Goal: Information Seeking & Learning: Learn about a topic

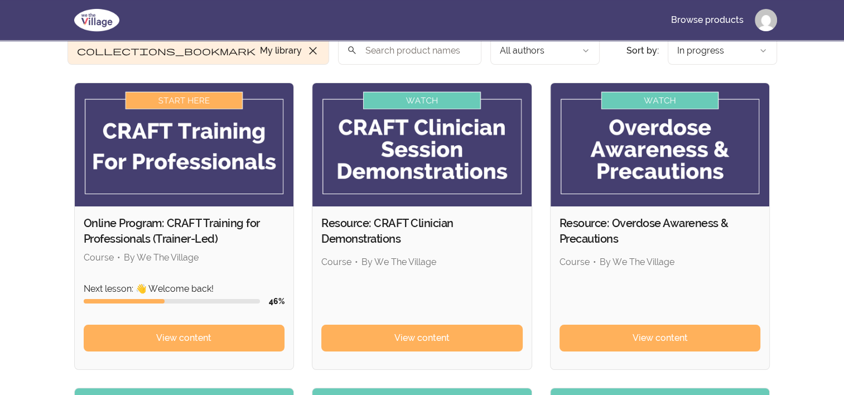
scroll to position [112, 0]
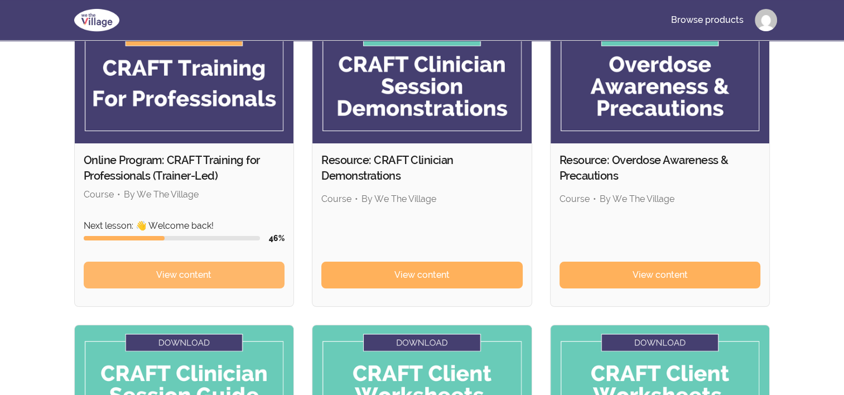
click at [189, 270] on span "View content" at bounding box center [183, 274] width 55 height 13
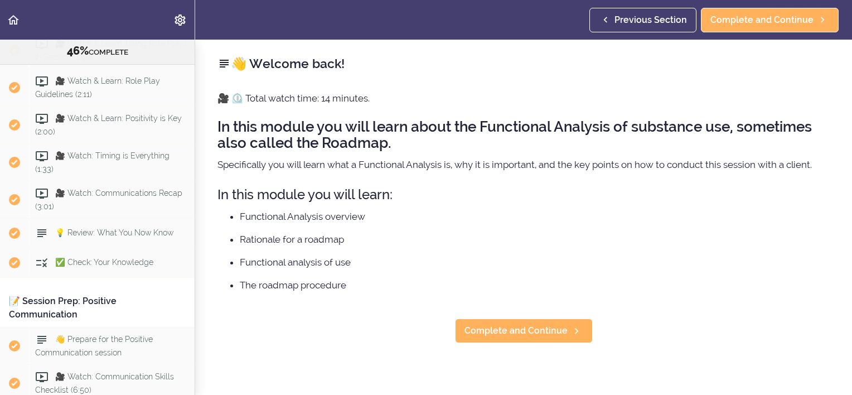
scroll to position [3298, 0]
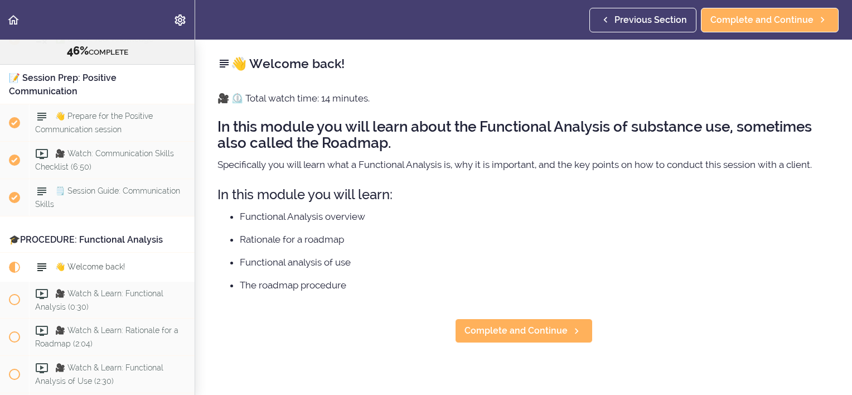
click at [68, 104] on div "📝 Session Prep: Positive Communication" at bounding box center [97, 85] width 195 height 38
click at [81, 104] on div "📝 Session Prep: Positive Communication" at bounding box center [97, 85] width 195 height 38
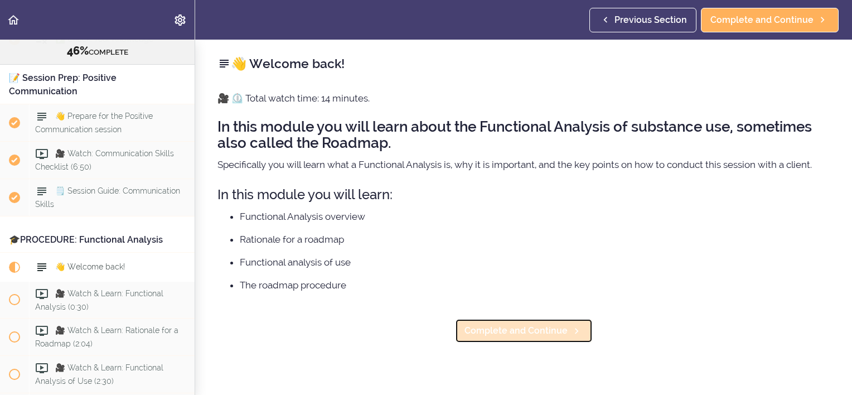
click at [510, 330] on span "Complete and Continue" at bounding box center [516, 330] width 103 height 13
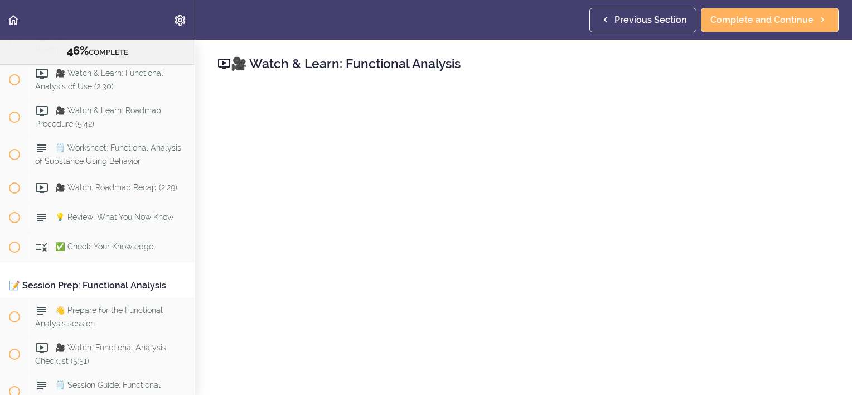
scroll to position [223, 0]
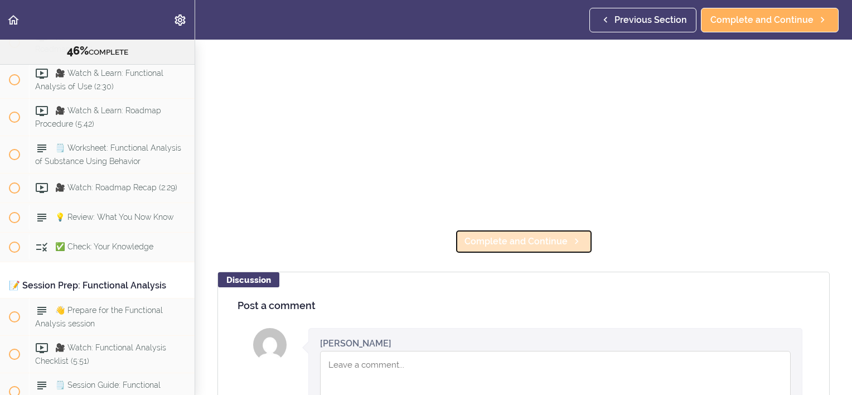
drag, startPoint x: 511, startPoint y: 235, endPoint x: 524, endPoint y: 236, distance: 12.9
click at [511, 235] on span "Complete and Continue" at bounding box center [516, 241] width 103 height 13
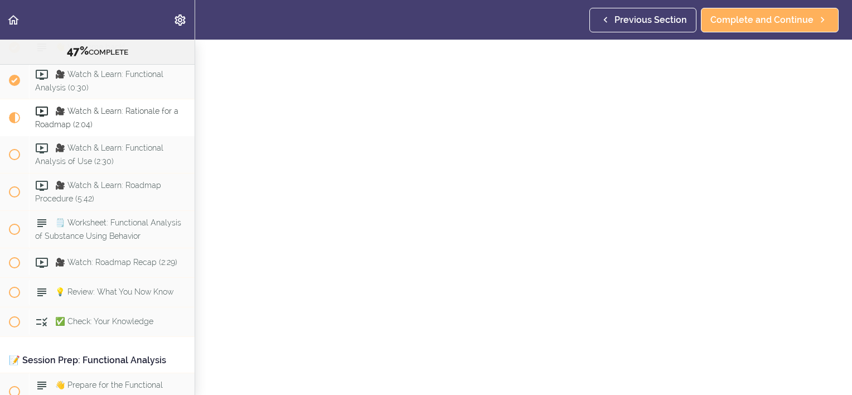
scroll to position [279, 0]
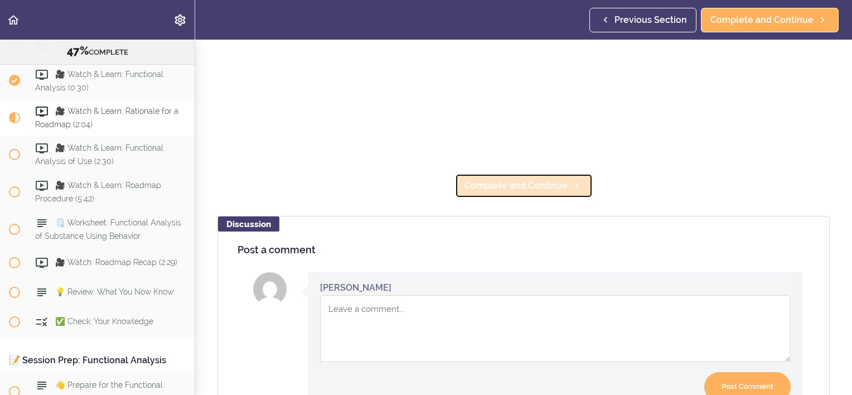
click at [519, 179] on span "Complete and Continue" at bounding box center [516, 185] width 103 height 13
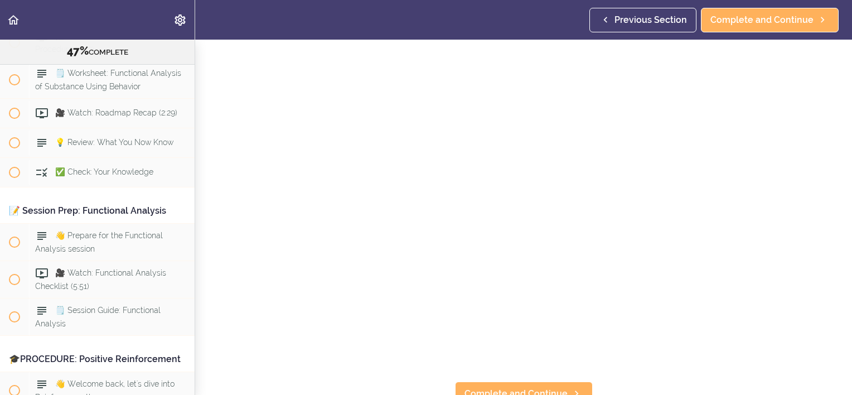
scroll to position [112, 0]
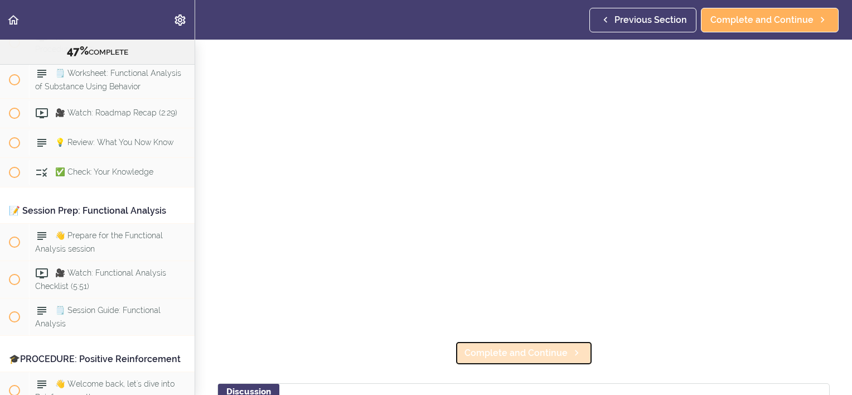
click at [544, 346] on span "Complete and Continue" at bounding box center [516, 352] width 103 height 13
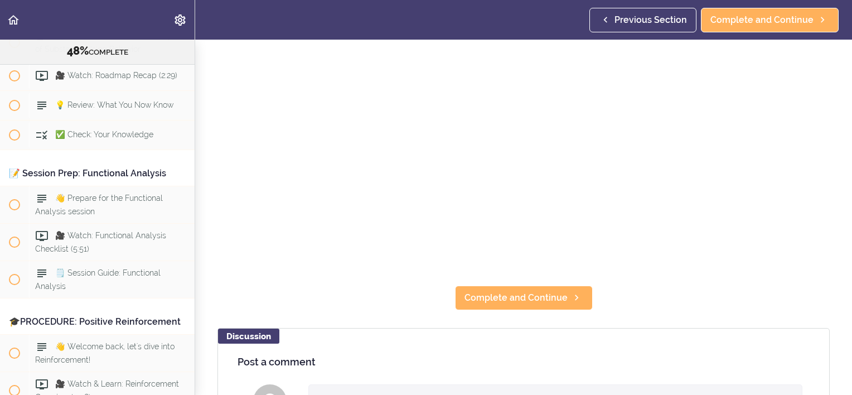
scroll to position [167, 0]
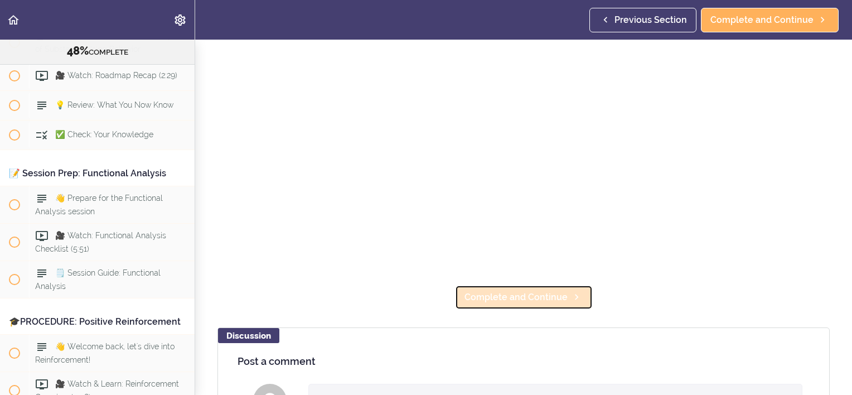
click at [529, 299] on link "Complete and Continue" at bounding box center [524, 297] width 138 height 25
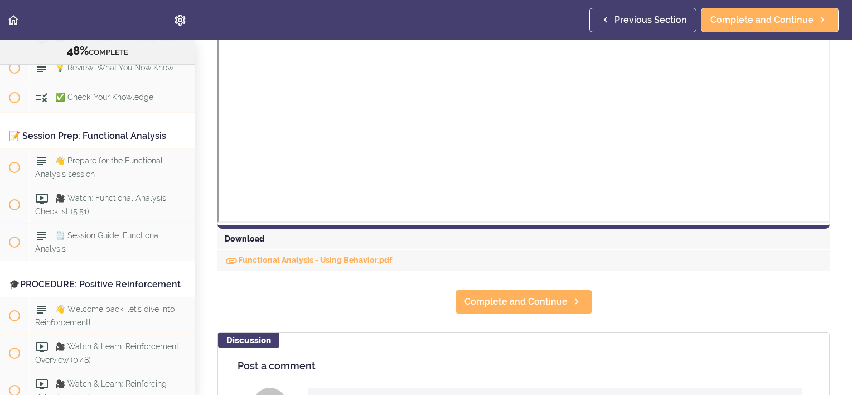
scroll to position [502, 0]
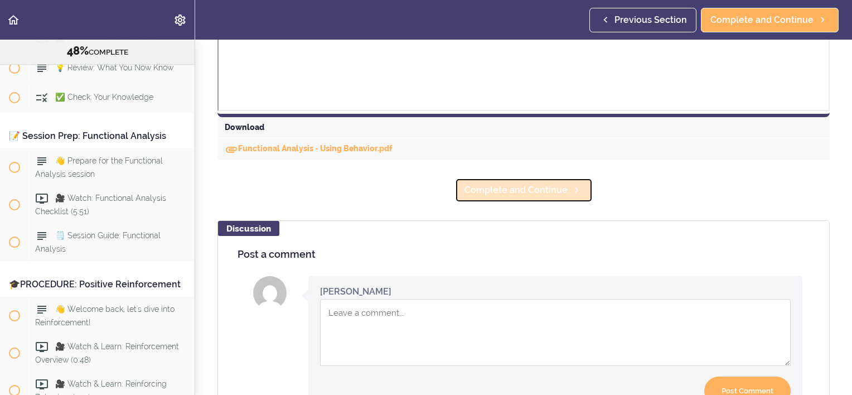
click at [533, 196] on span "Complete and Continue" at bounding box center [516, 189] width 103 height 13
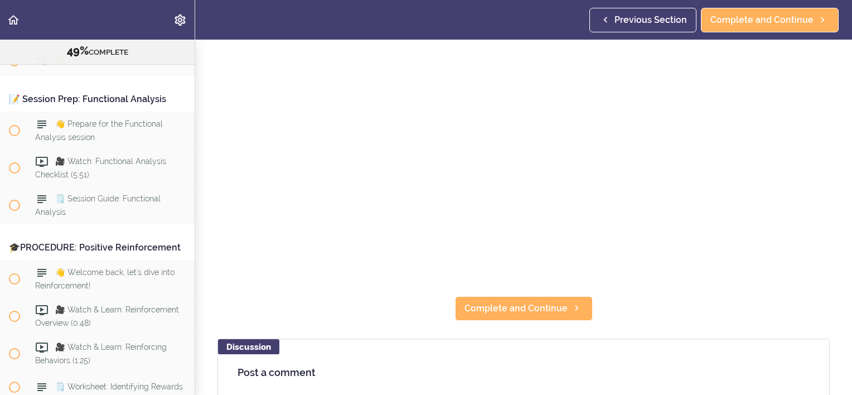
scroll to position [167, 0]
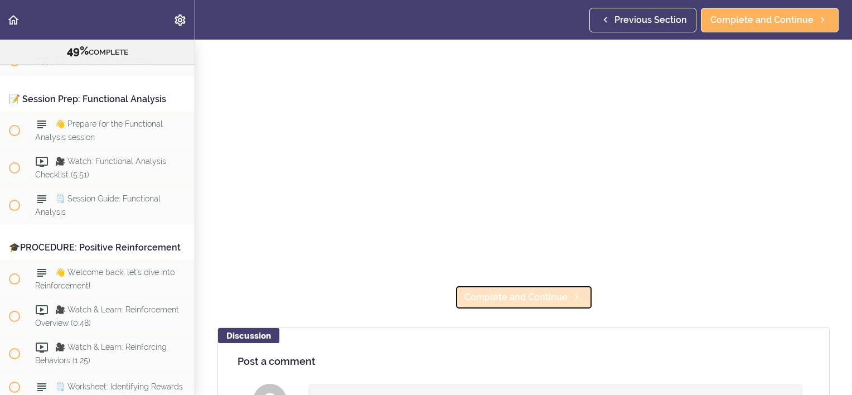
click at [517, 297] on span "Complete and Continue" at bounding box center [516, 297] width 103 height 13
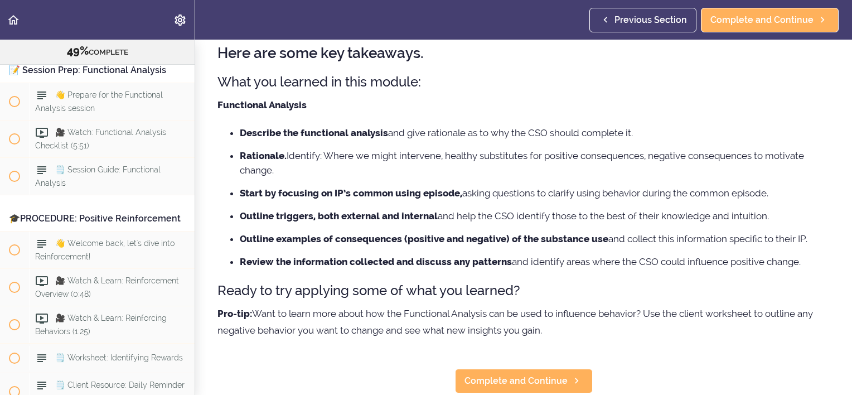
scroll to position [112, 0]
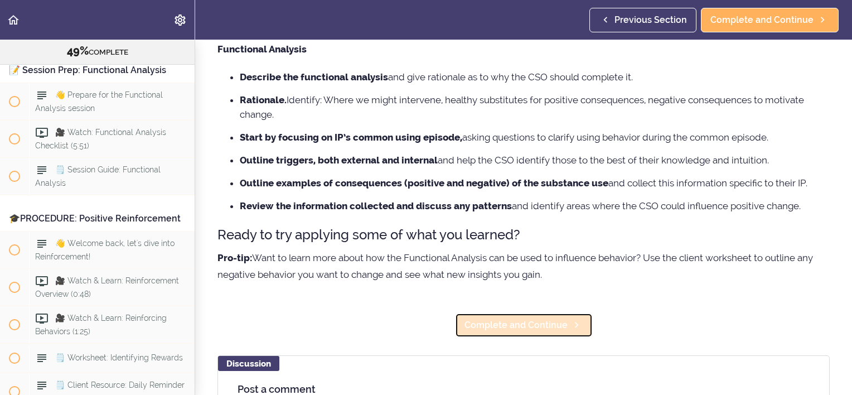
click at [534, 329] on span "Complete and Continue" at bounding box center [516, 324] width 103 height 13
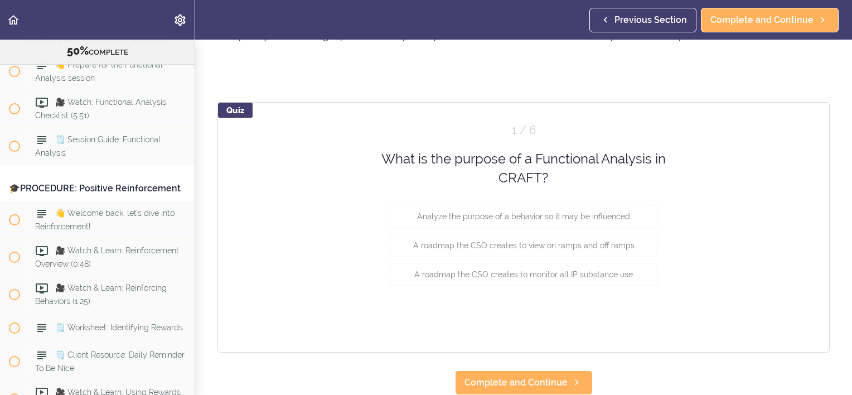
scroll to position [70, 0]
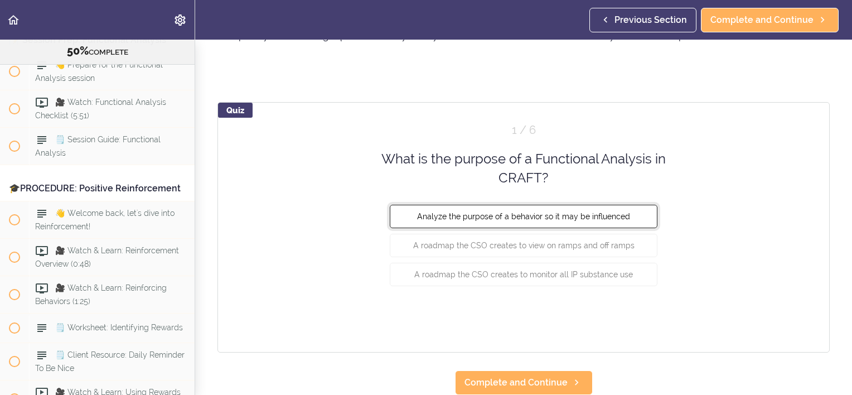
click at [567, 216] on button "Analyze the purpose of a behavior so it may be influenced" at bounding box center [524, 215] width 268 height 23
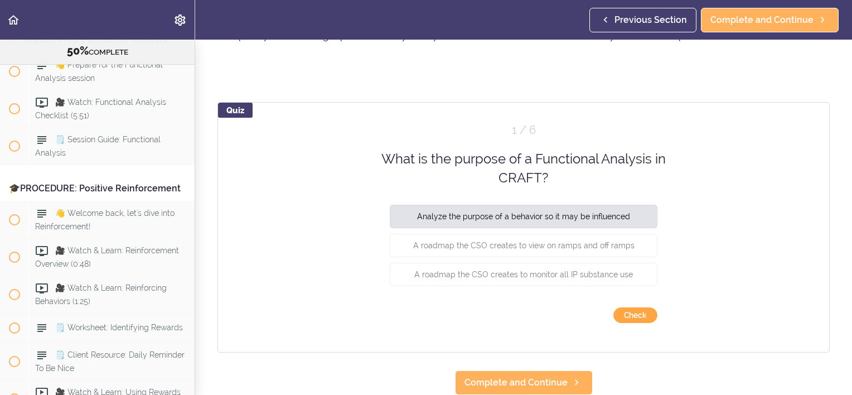
click at [638, 308] on button "Check" at bounding box center [635, 315] width 44 height 16
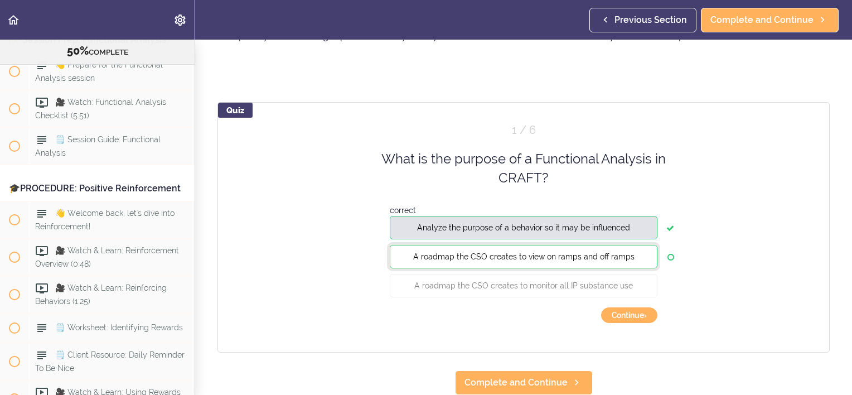
click at [547, 254] on button "A roadmap the CSO creates to view on ramps and off ramps" at bounding box center [524, 255] width 268 height 23
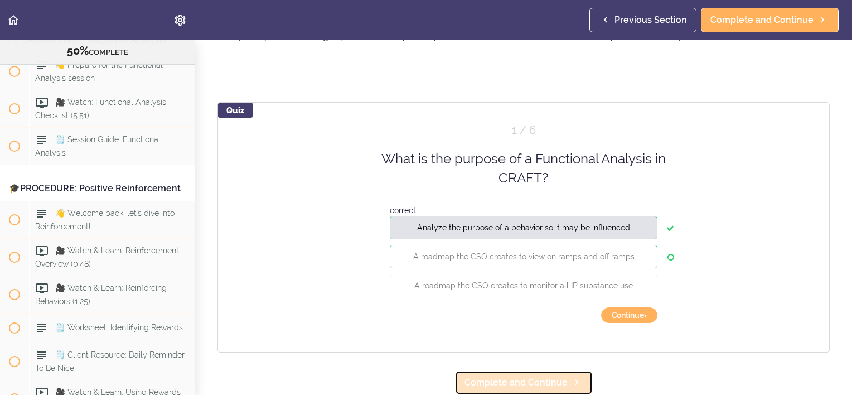
click at [541, 378] on span "Complete and Continue" at bounding box center [516, 382] width 103 height 13
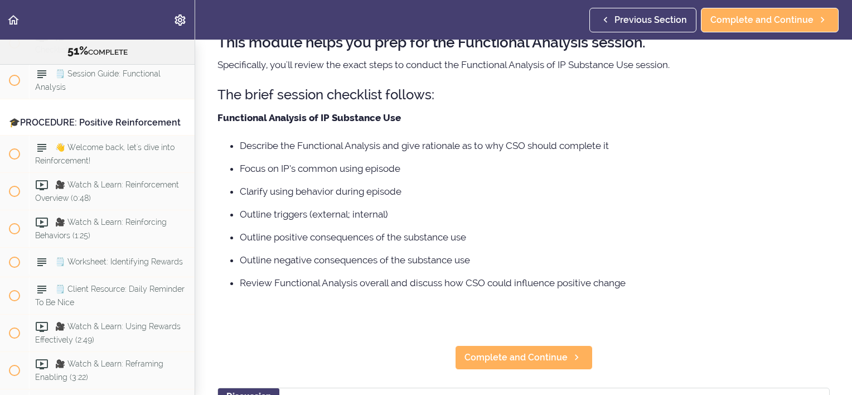
scroll to position [112, 0]
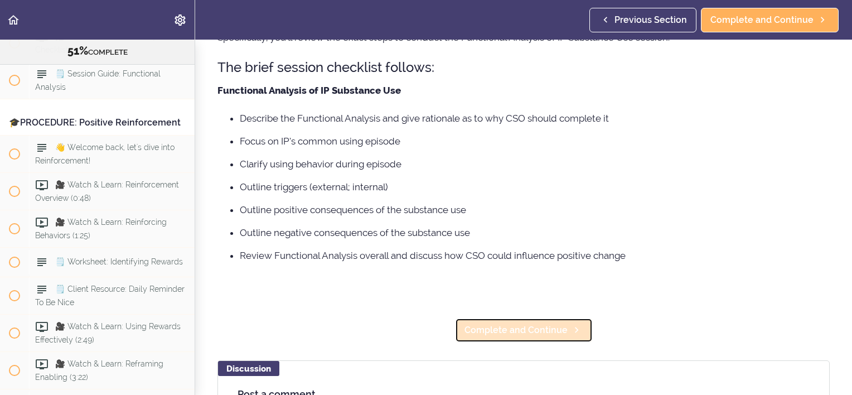
click at [510, 326] on span "Complete and Continue" at bounding box center [516, 329] width 103 height 13
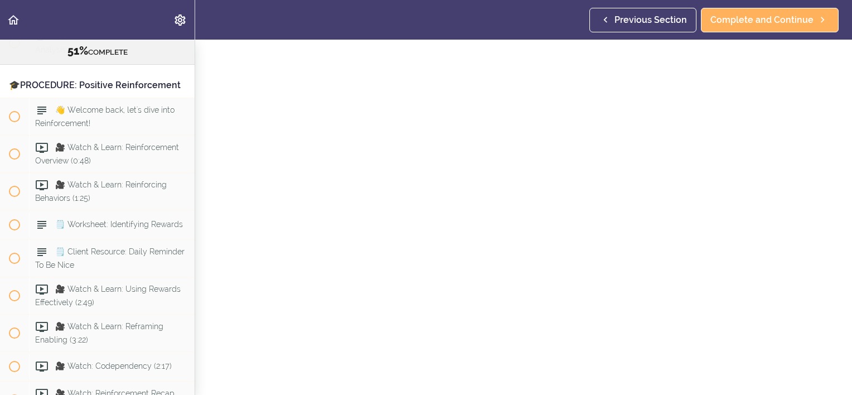
scroll to position [223, 0]
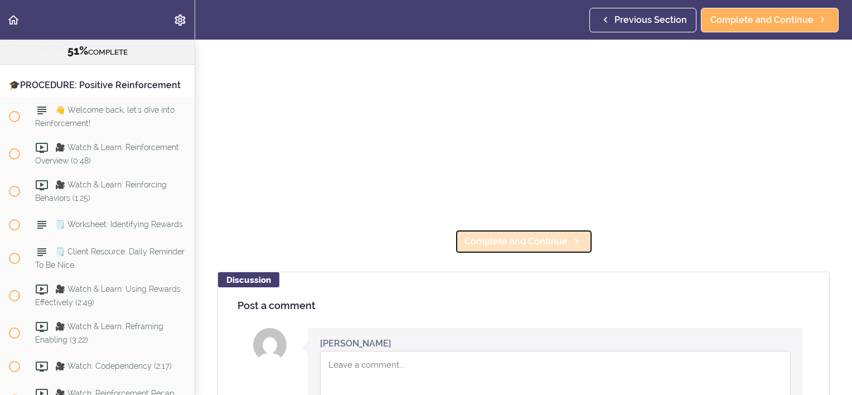
drag, startPoint x: 523, startPoint y: 242, endPoint x: 535, endPoint y: 245, distance: 12.7
click at [523, 242] on span "Complete and Continue" at bounding box center [516, 241] width 103 height 13
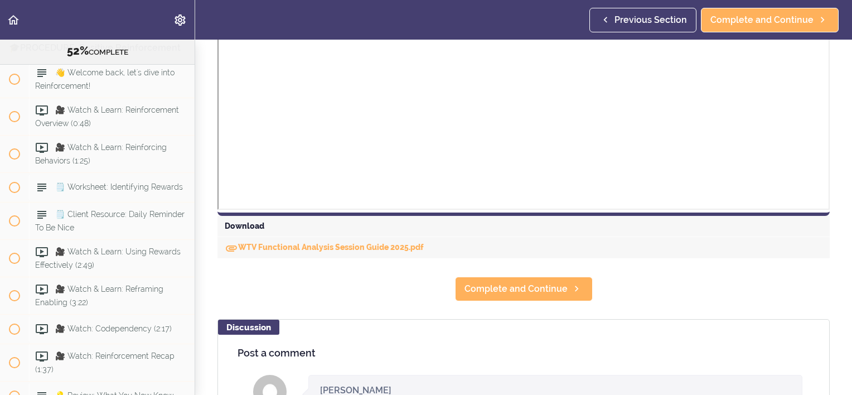
scroll to position [558, 0]
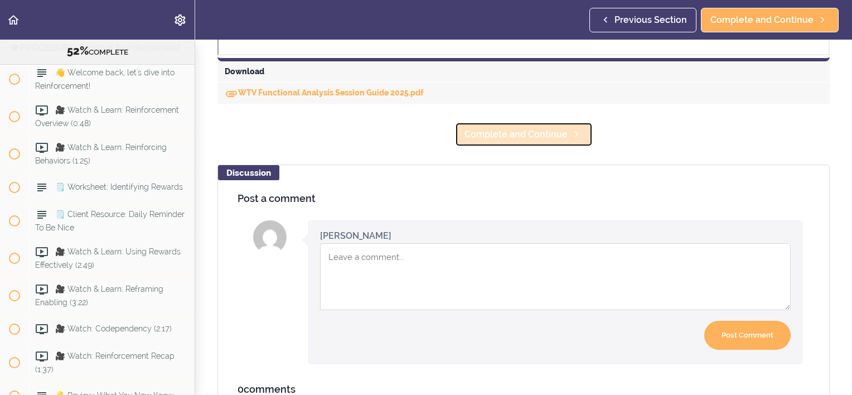
click at [518, 133] on span "Complete and Continue" at bounding box center [516, 134] width 103 height 13
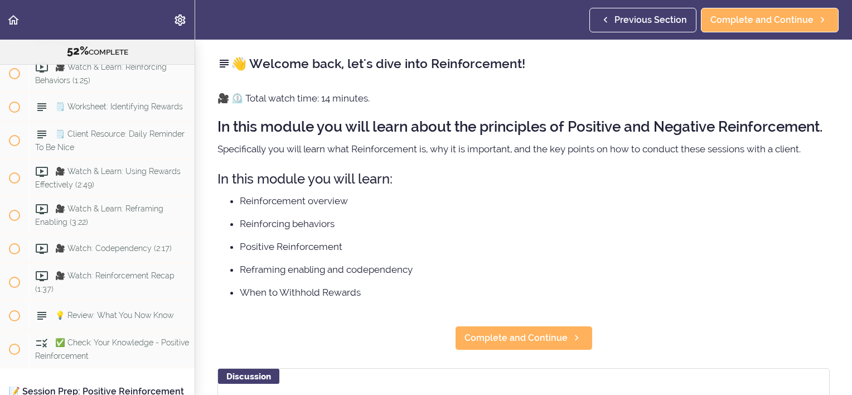
scroll to position [4065, 0]
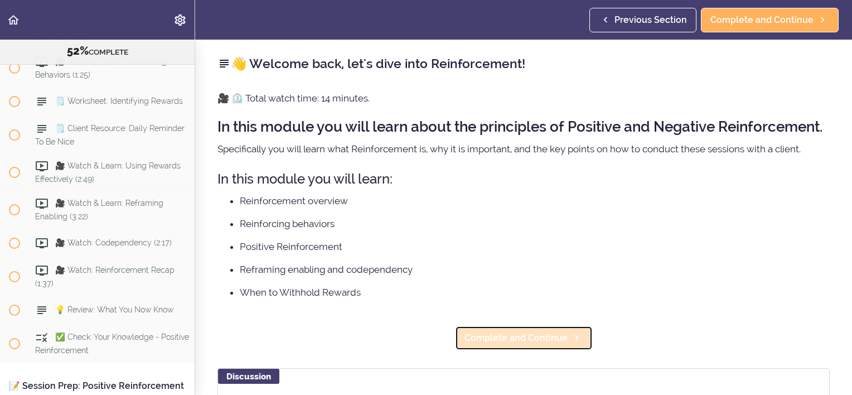
click at [529, 345] on span "Complete and Continue" at bounding box center [516, 337] width 103 height 13
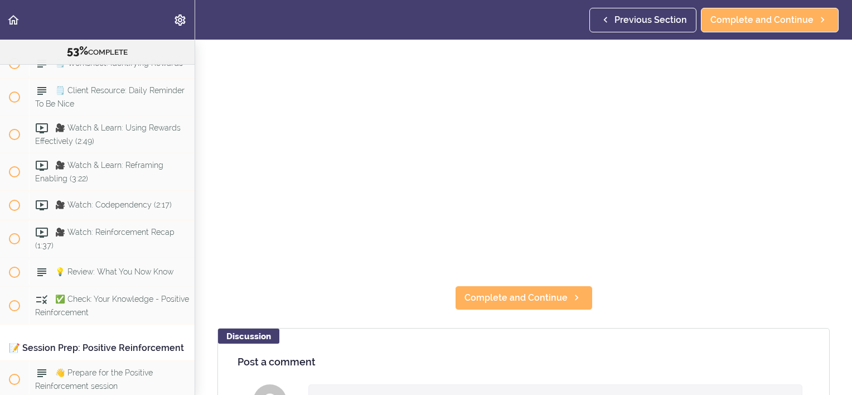
scroll to position [167, 0]
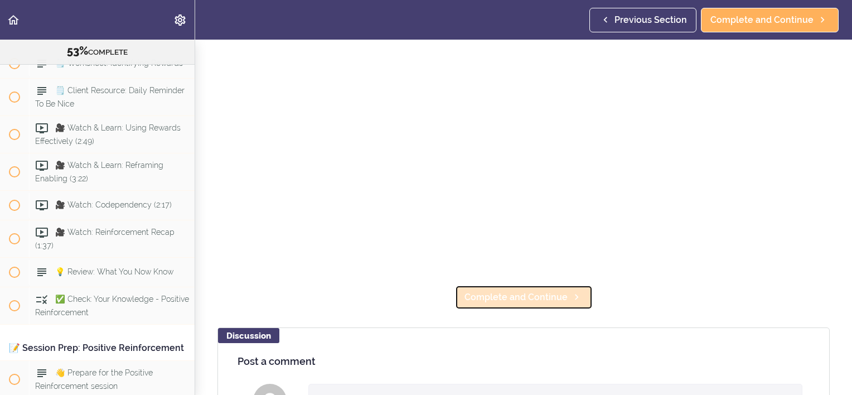
click at [506, 297] on span "Complete and Continue" at bounding box center [516, 297] width 103 height 13
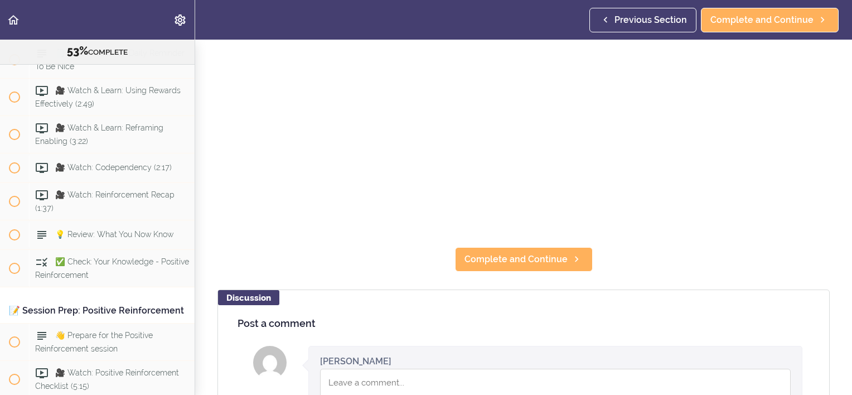
scroll to position [223, 0]
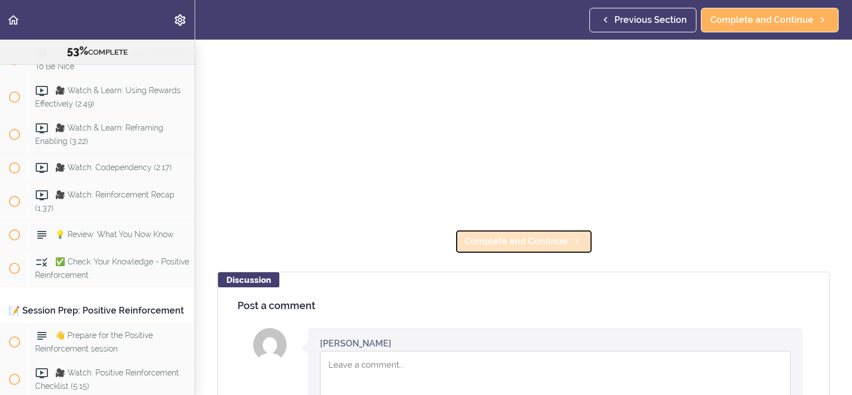
click at [537, 245] on link "Complete and Continue" at bounding box center [524, 241] width 138 height 25
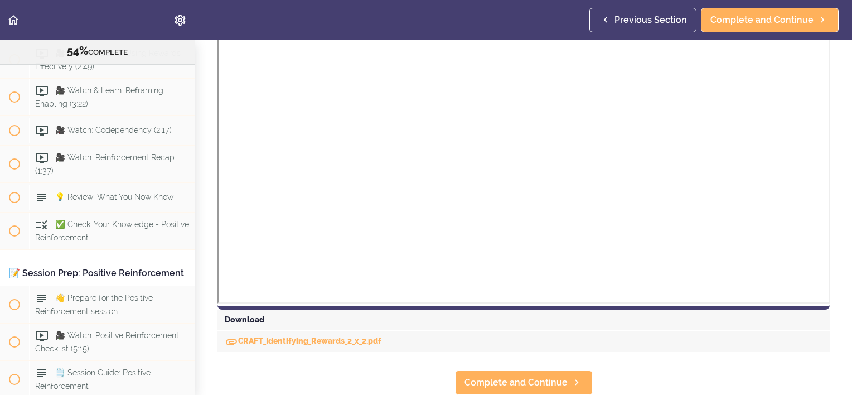
scroll to position [317, 0]
click at [506, 376] on span "Complete and Continue" at bounding box center [516, 382] width 103 height 13
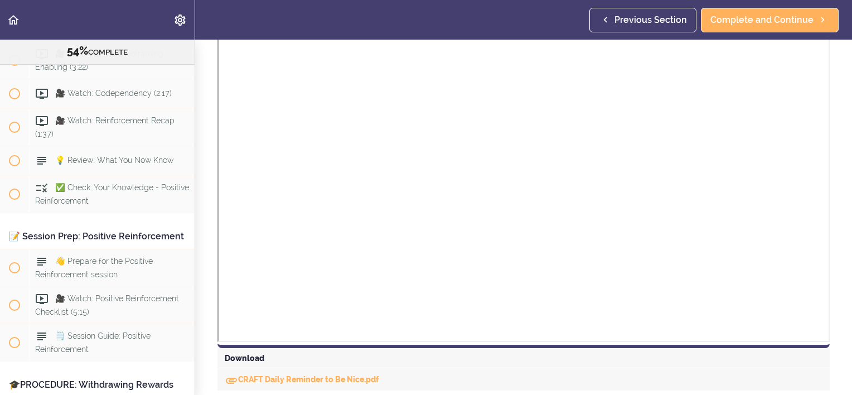
scroll to position [317, 0]
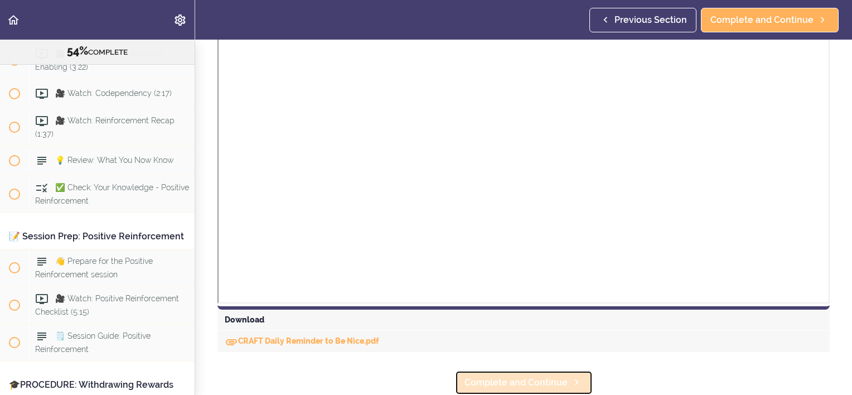
click at [533, 381] on link "Complete and Continue" at bounding box center [524, 382] width 138 height 25
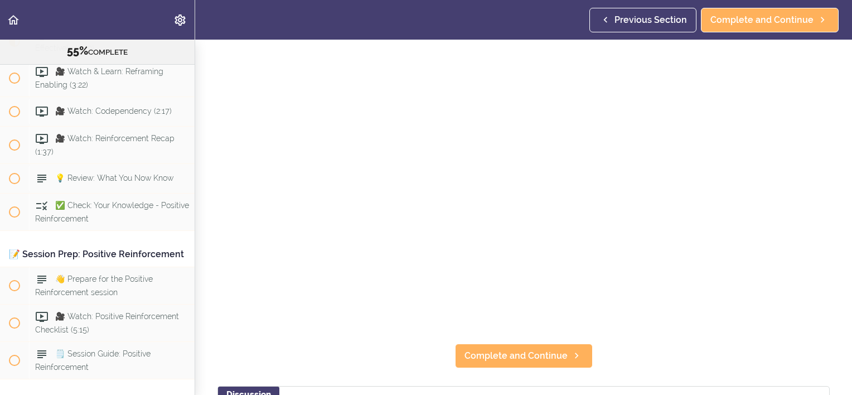
scroll to position [112, 0]
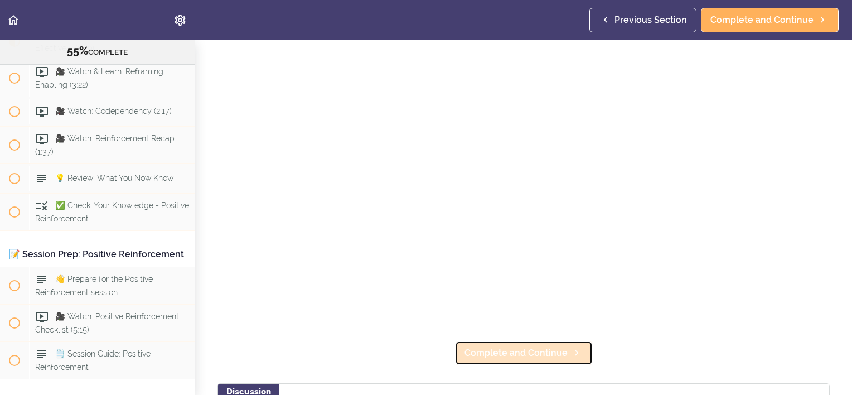
click at [527, 346] on span "Complete and Continue" at bounding box center [516, 352] width 103 height 13
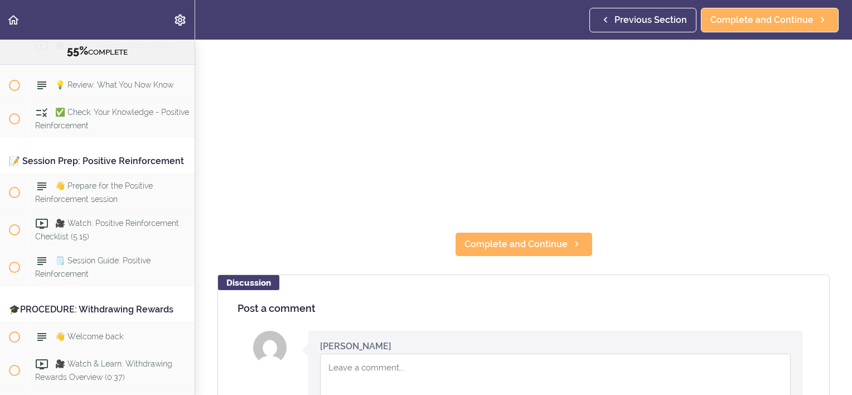
scroll to position [223, 0]
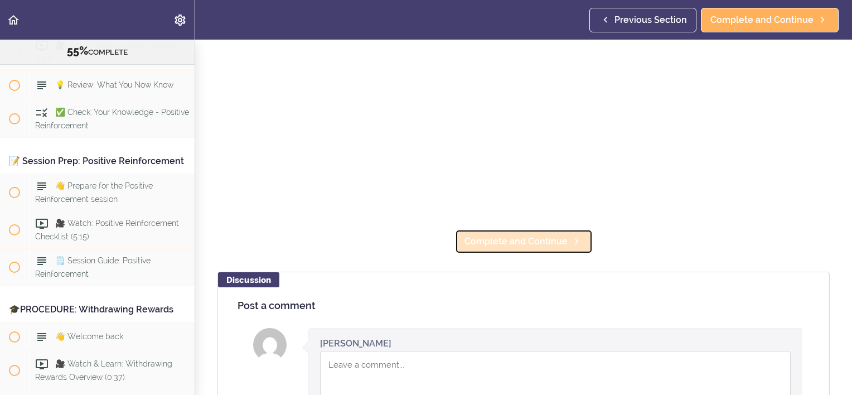
click at [518, 243] on link "Complete and Continue" at bounding box center [524, 241] width 138 height 25
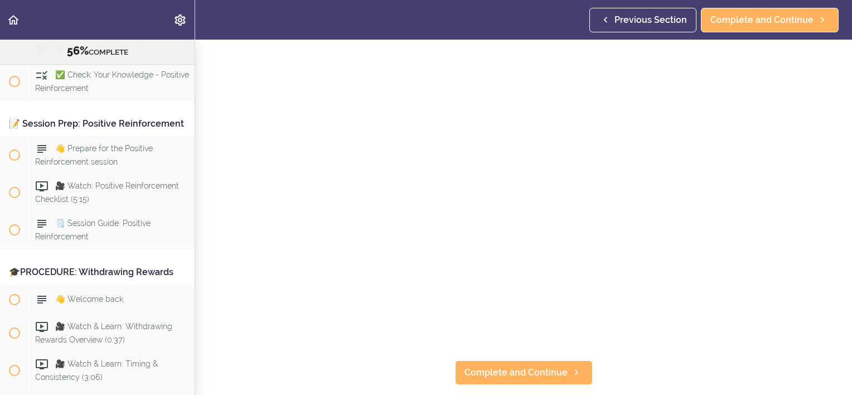
scroll to position [112, 0]
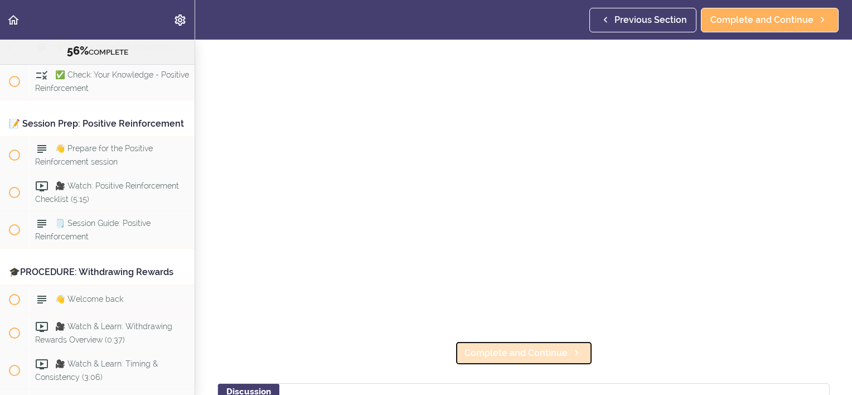
click at [532, 349] on span "Complete and Continue" at bounding box center [516, 352] width 103 height 13
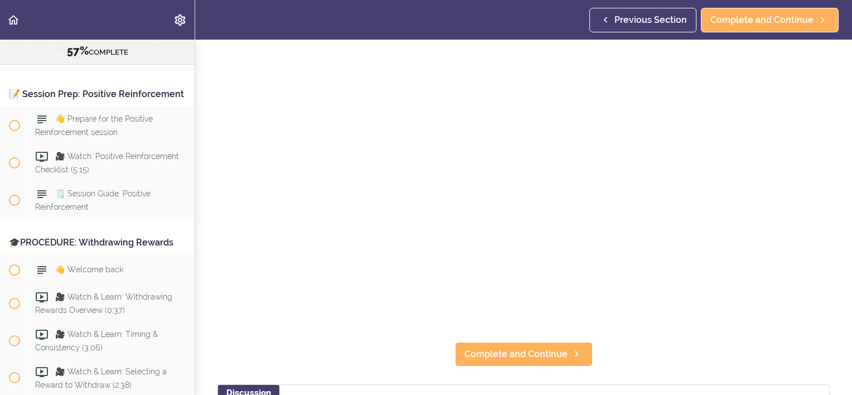
scroll to position [112, 0]
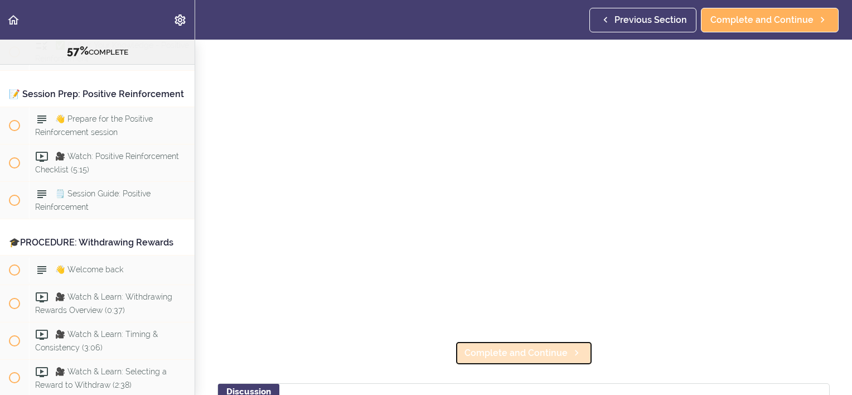
click at [531, 349] on span "Complete and Continue" at bounding box center [516, 352] width 103 height 13
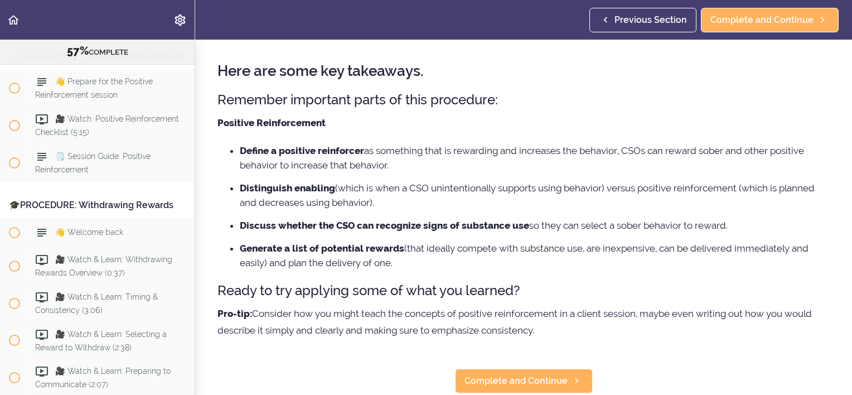
scroll to position [56, 0]
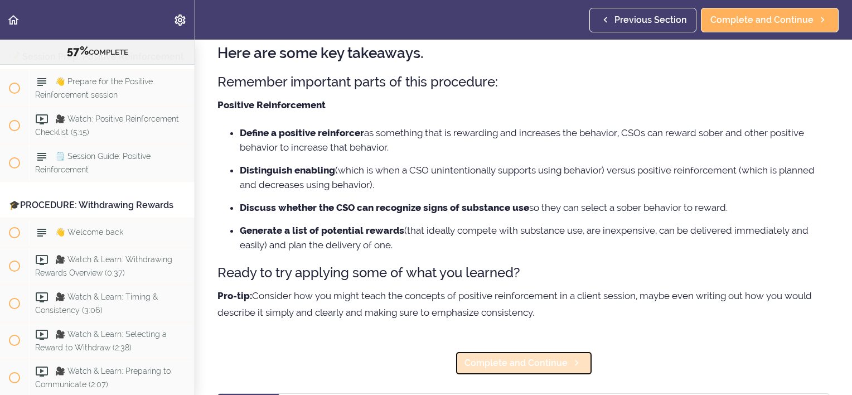
click at [512, 359] on span "Complete and Continue" at bounding box center [516, 362] width 103 height 13
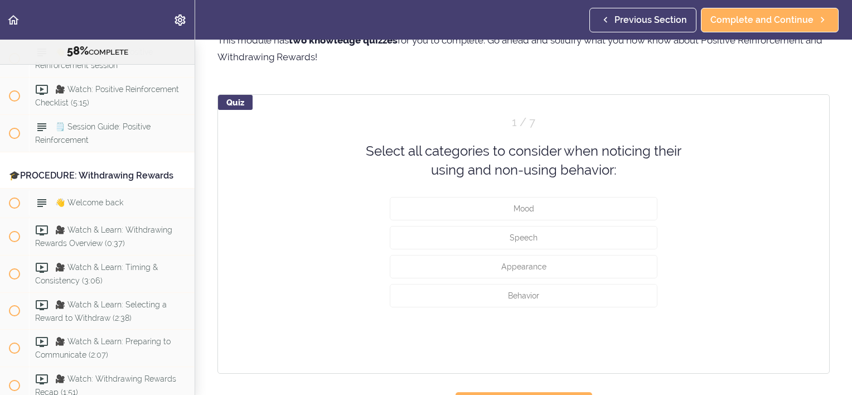
scroll to position [56, 0]
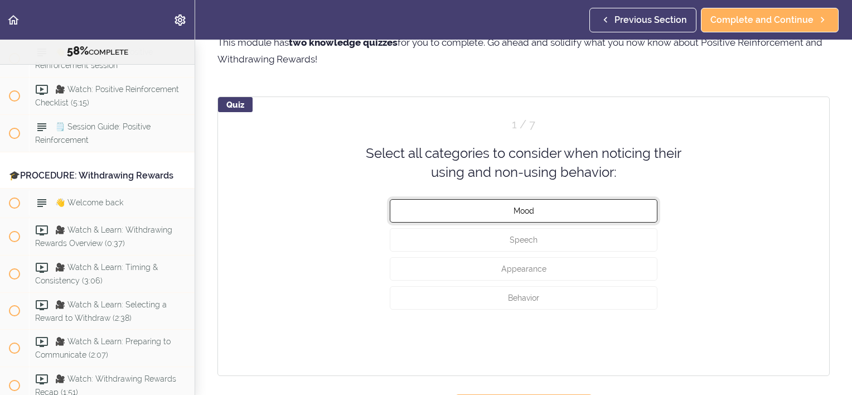
click at [538, 214] on button "Mood" at bounding box center [524, 210] width 268 height 23
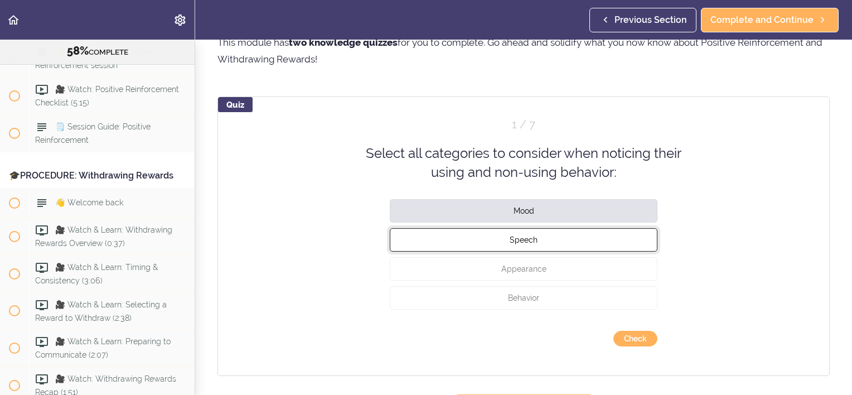
click at [523, 240] on span "Speech" at bounding box center [524, 239] width 28 height 9
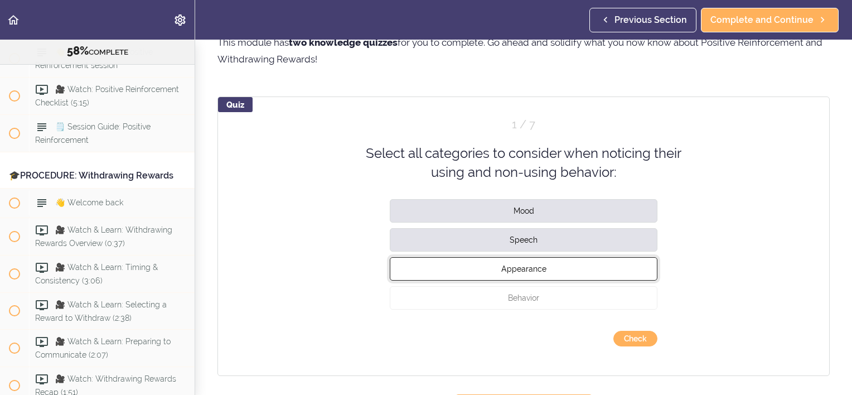
click at [518, 265] on span "Appearance" at bounding box center [523, 268] width 45 height 9
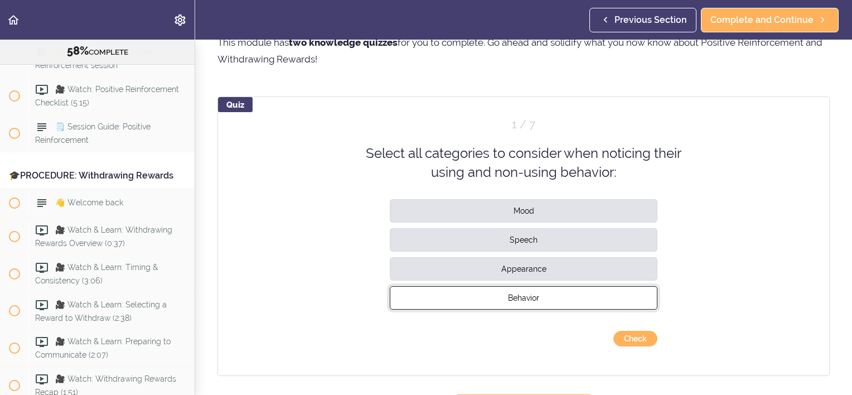
click at [520, 295] on span "Behavior" at bounding box center [523, 297] width 31 height 9
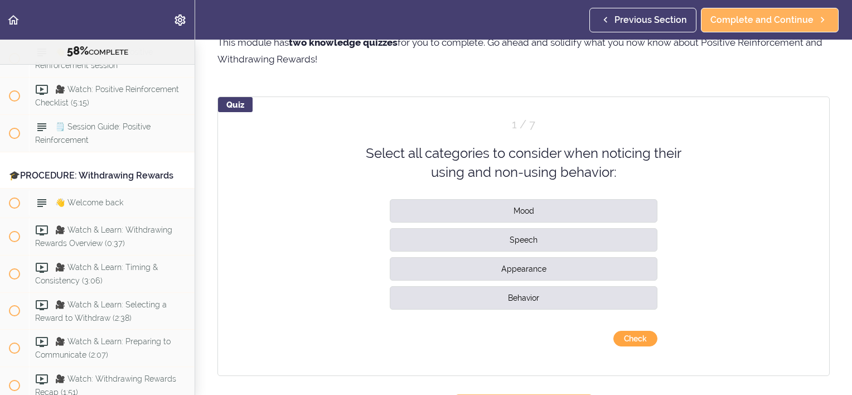
click at [622, 334] on button "Check" at bounding box center [635, 339] width 44 height 16
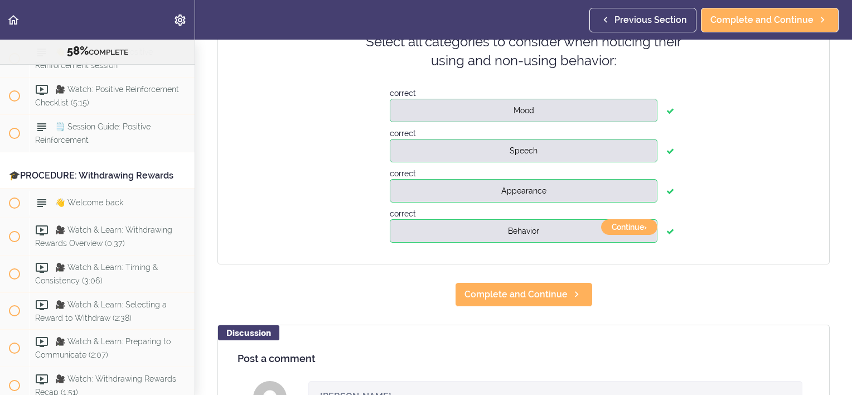
scroll to position [279, 0]
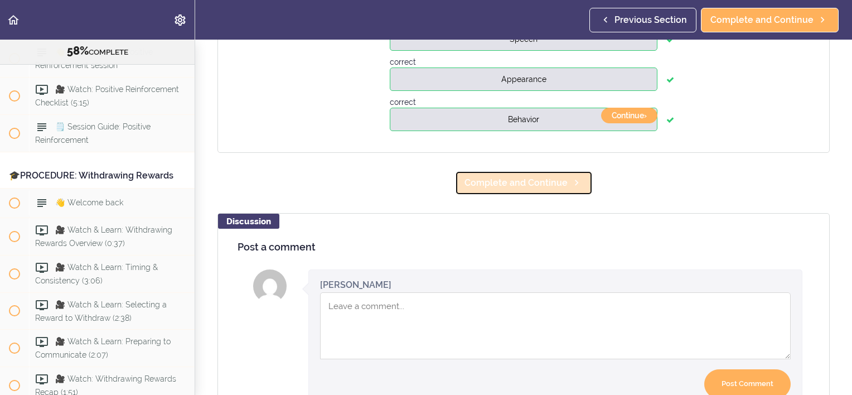
click at [526, 191] on link "Complete and Continue" at bounding box center [524, 183] width 138 height 25
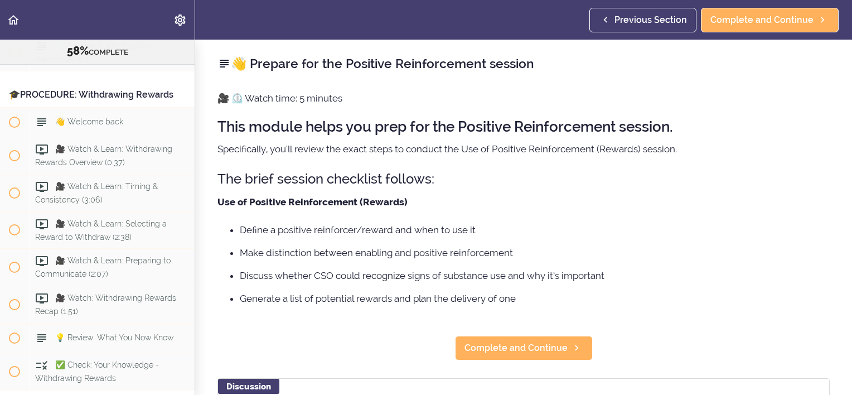
scroll to position [4510, 0]
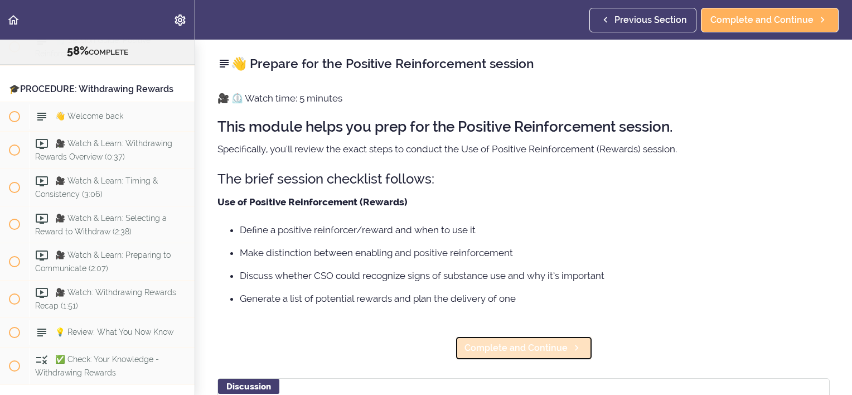
click at [509, 345] on span "Complete and Continue" at bounding box center [516, 347] width 103 height 13
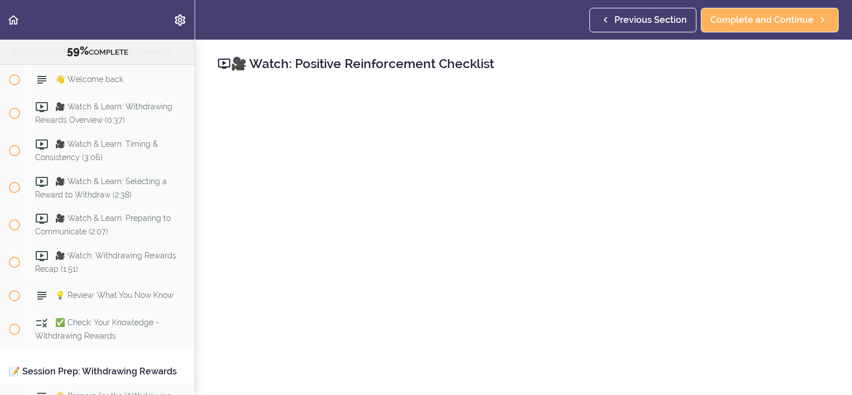
scroll to position [112, 0]
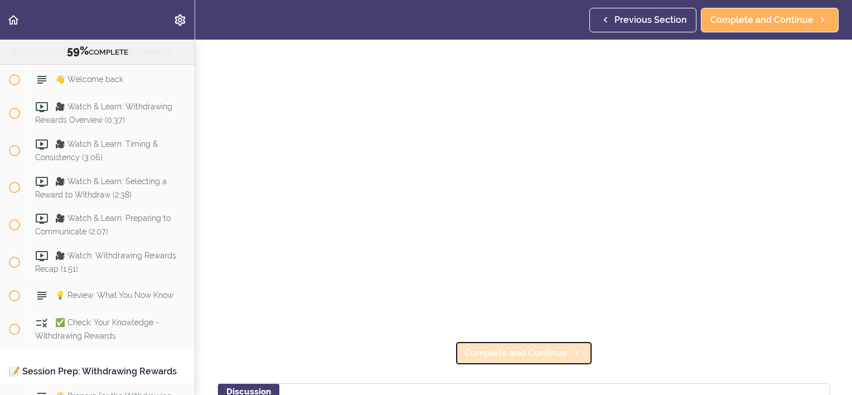
click at [523, 352] on span "Complete and Continue" at bounding box center [516, 352] width 103 height 13
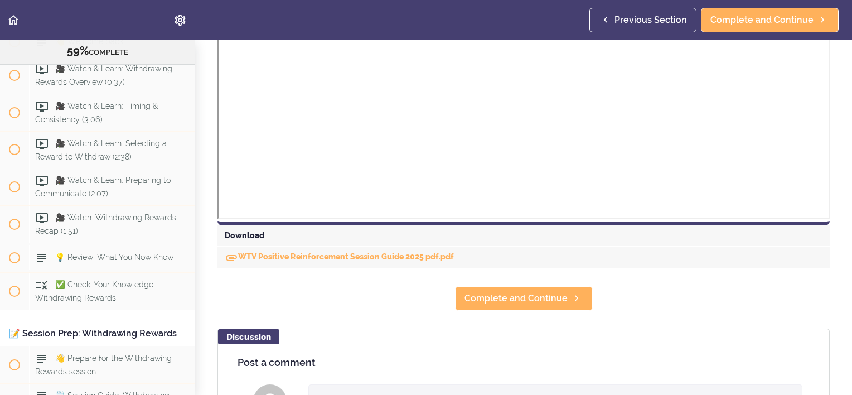
scroll to position [390, 0]
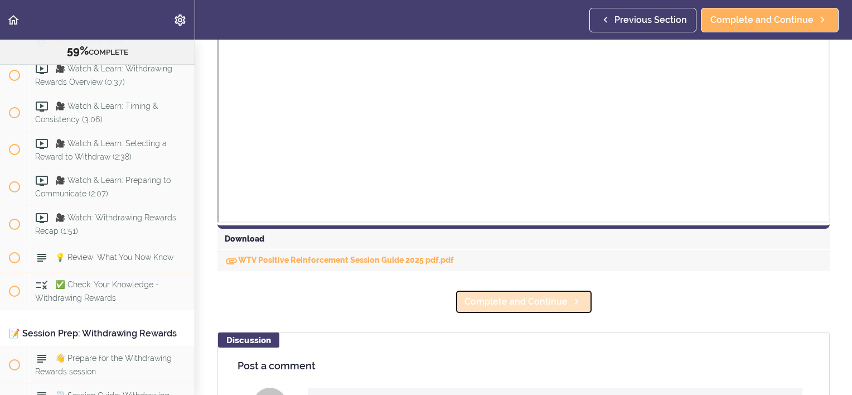
click at [513, 299] on span "Complete and Continue" at bounding box center [516, 301] width 103 height 13
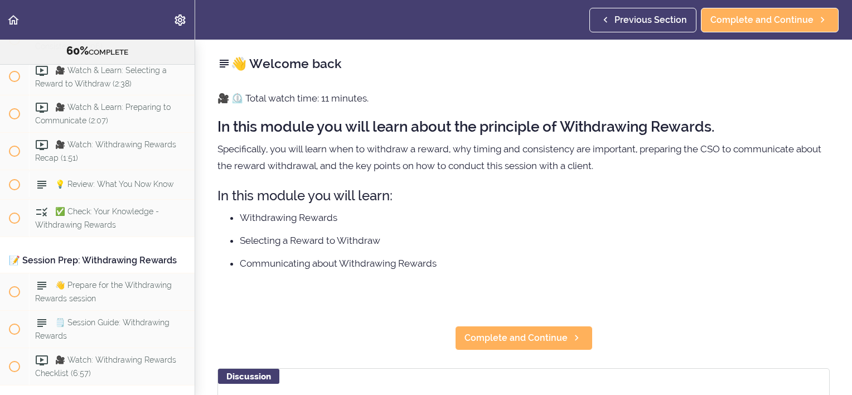
scroll to position [4658, 0]
